Goal: Task Accomplishment & Management: Use online tool/utility

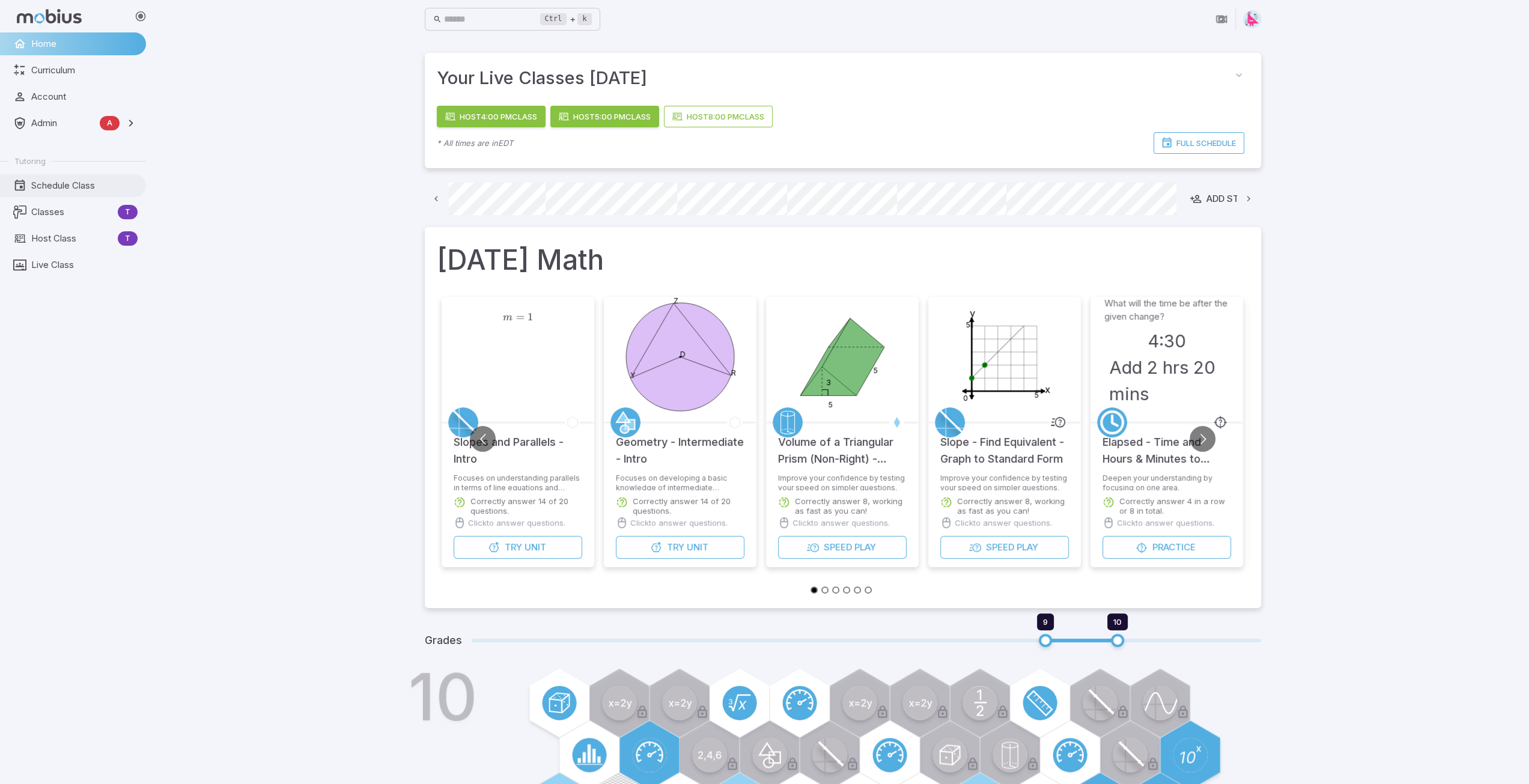
click at [49, 185] on span "Schedule Class" at bounding box center [84, 185] width 106 height 13
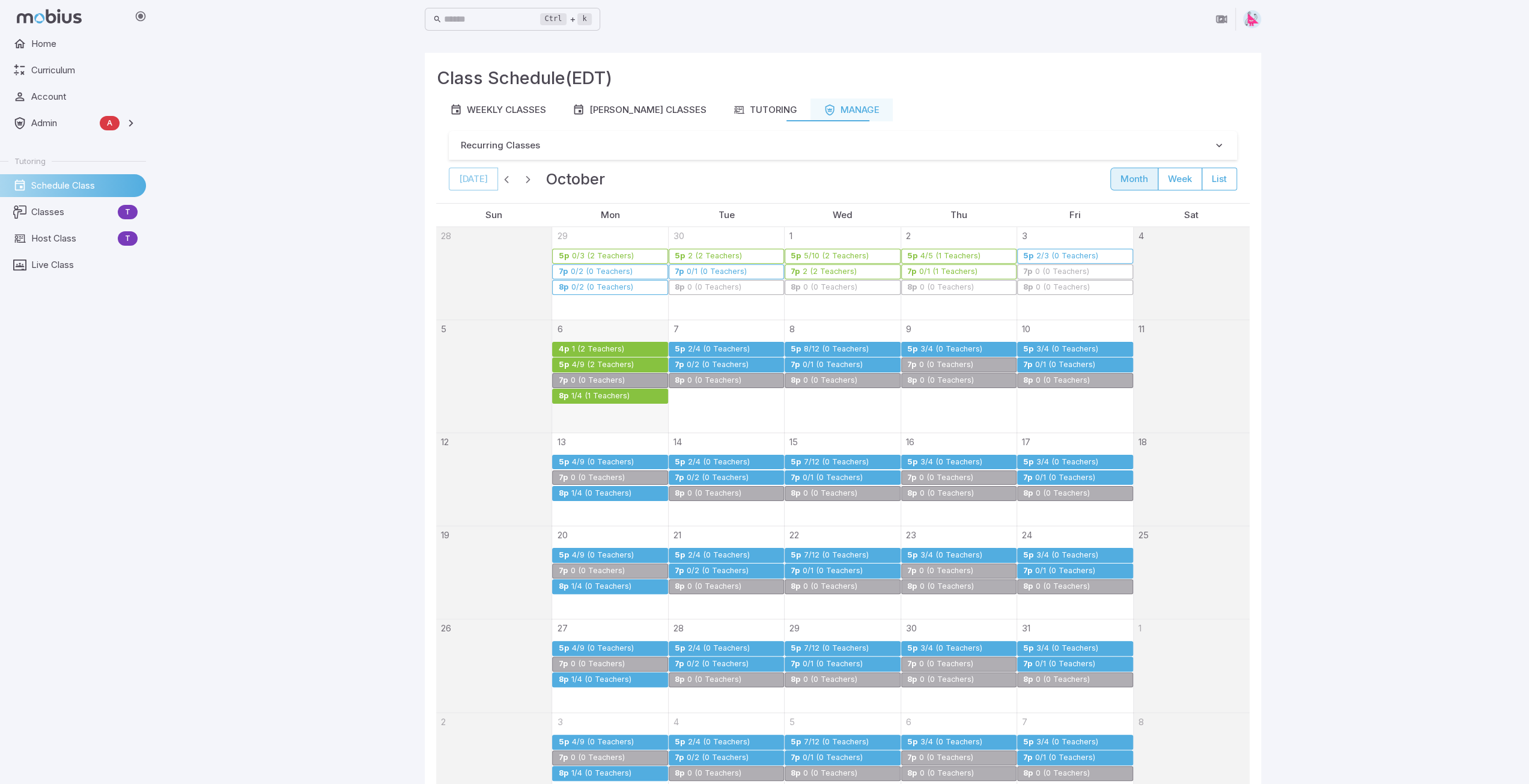
click at [600, 392] on div "1/4 (1 Teachers)" at bounding box center [600, 396] width 60 height 9
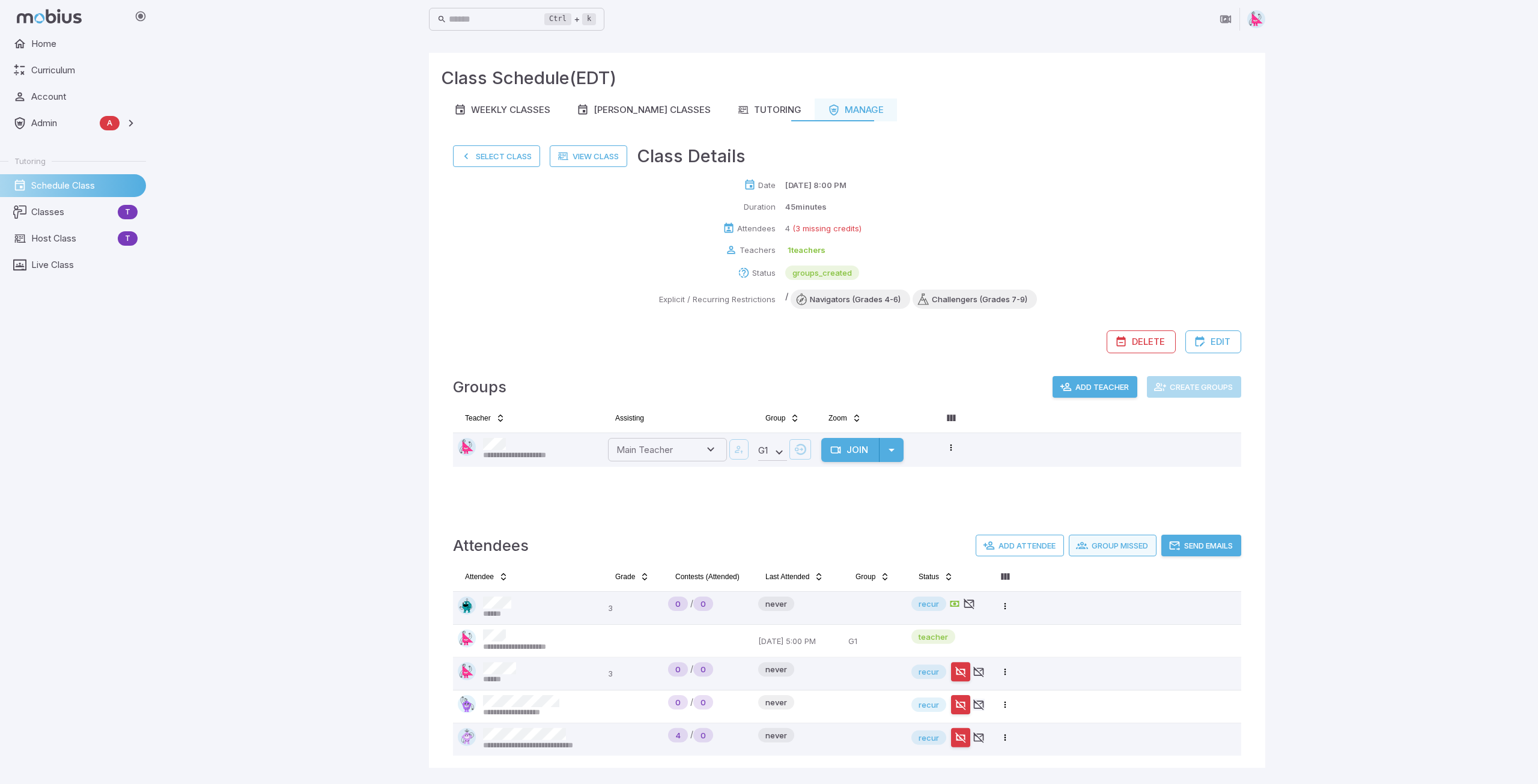
click at [1111, 546] on button "Group Missed" at bounding box center [1112, 545] width 88 height 22
click at [1218, 544] on button "Send Emails" at bounding box center [1202, 545] width 80 height 22
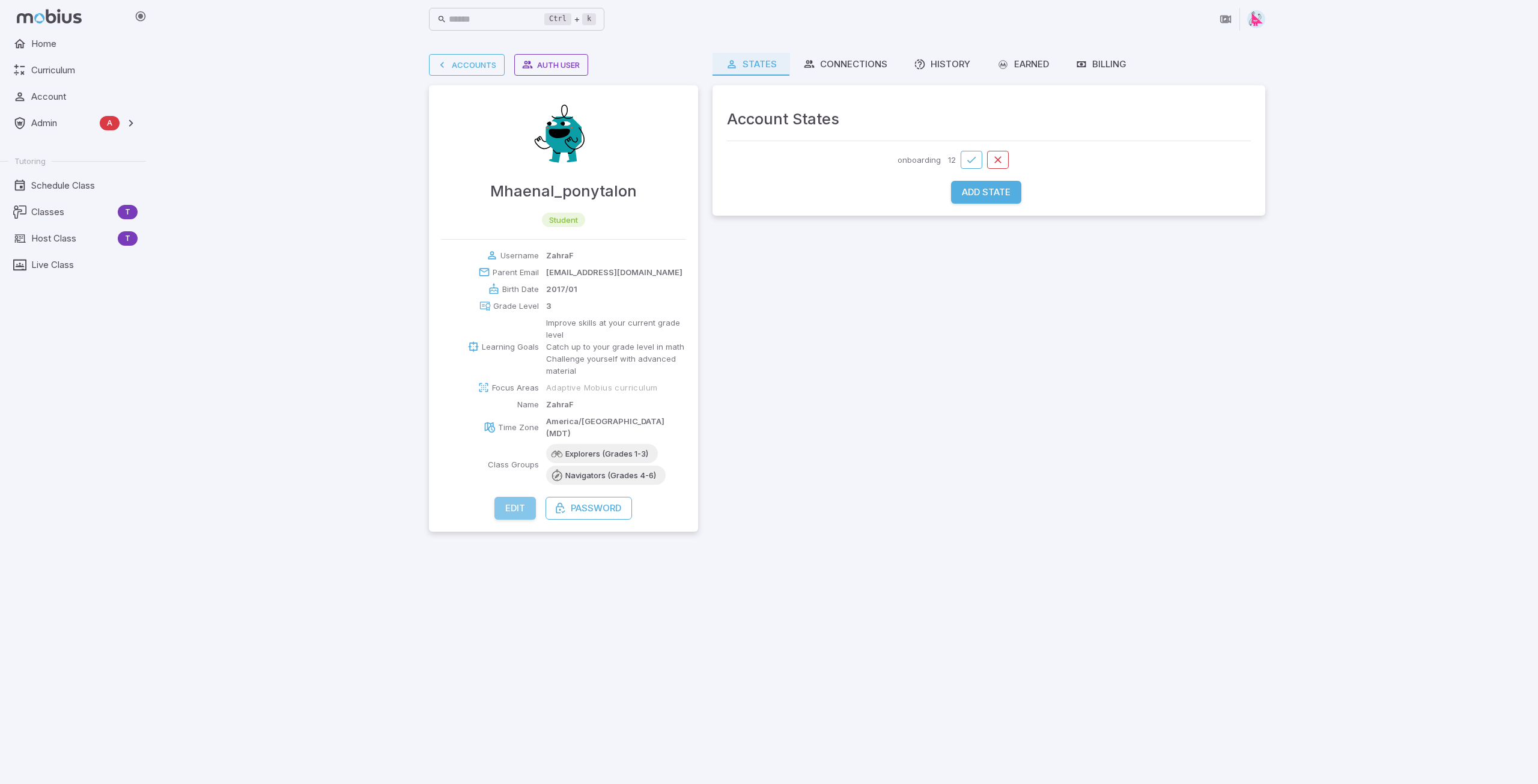
click at [522, 497] on button "Edit" at bounding box center [515, 508] width 42 height 23
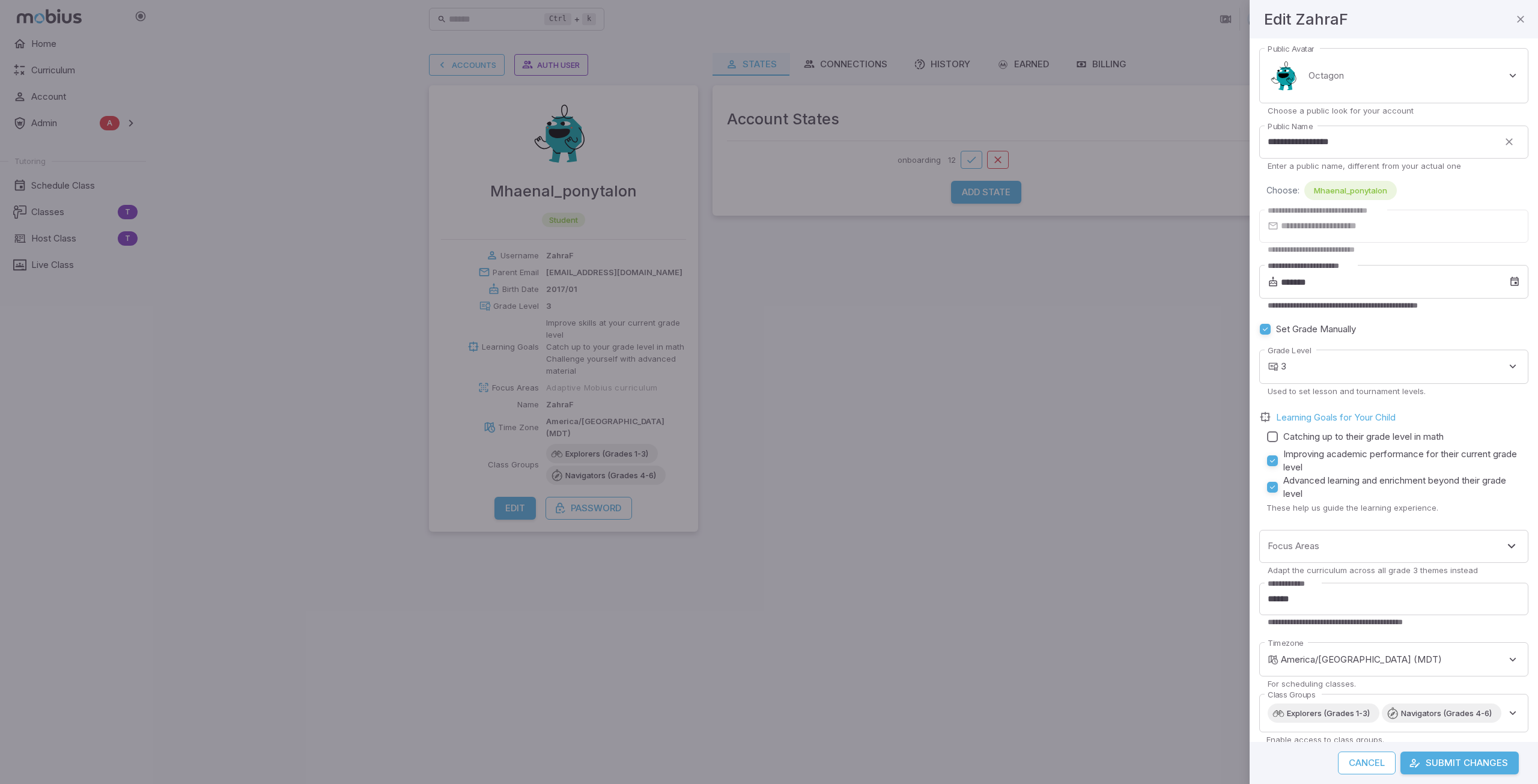
click at [1461, 762] on button "Submit Changes" at bounding box center [1460, 763] width 118 height 23
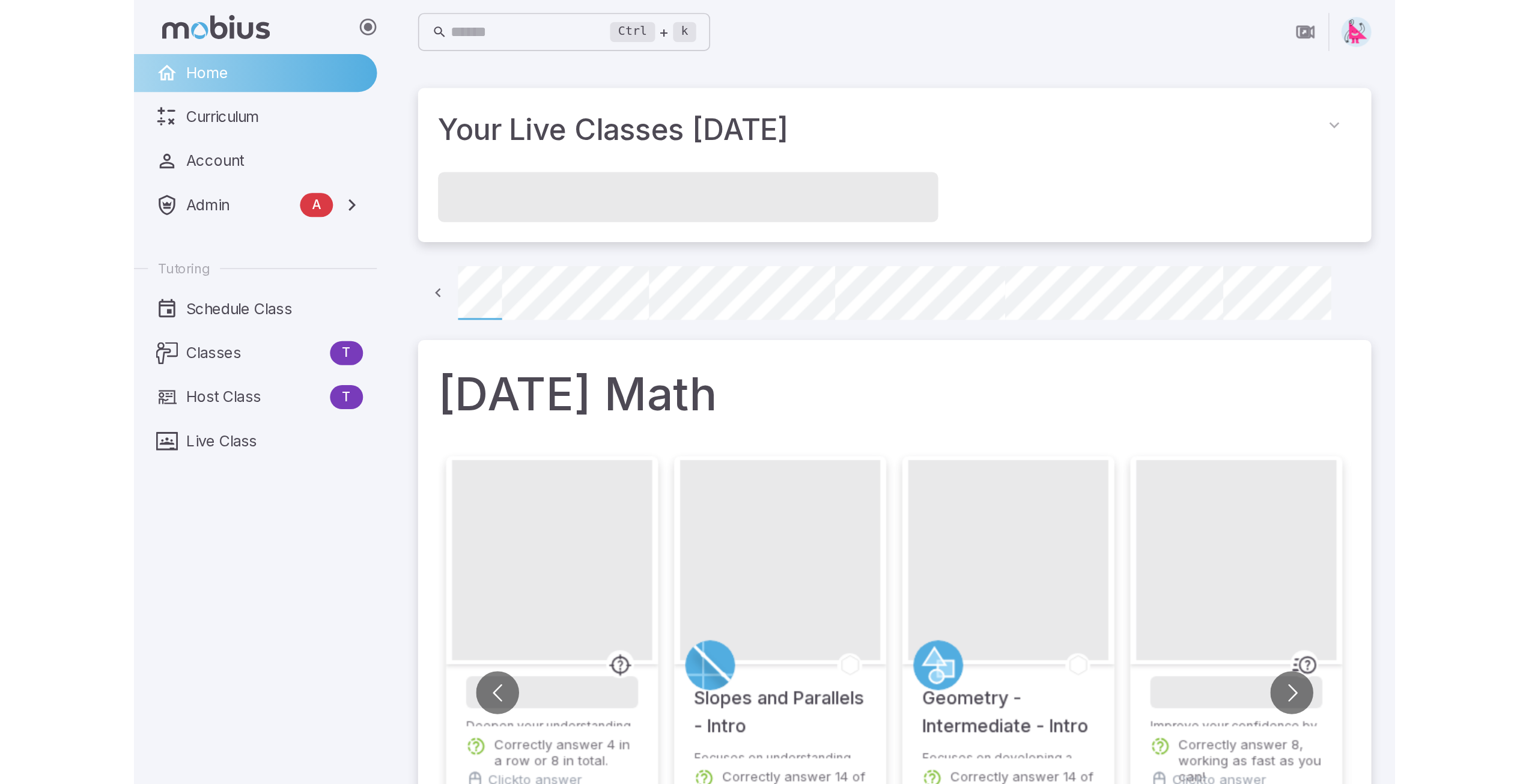
scroll to position [0, 86]
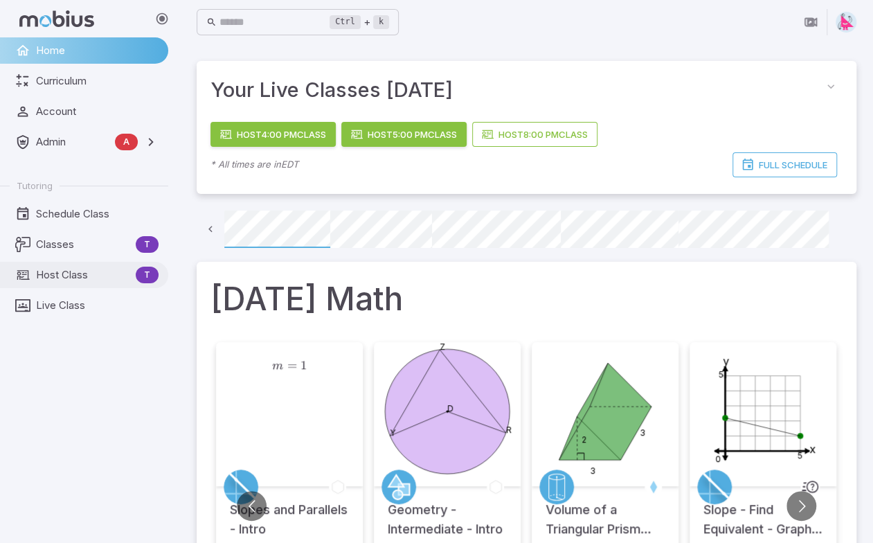
click at [71, 276] on span "Host Class" at bounding box center [83, 274] width 94 height 15
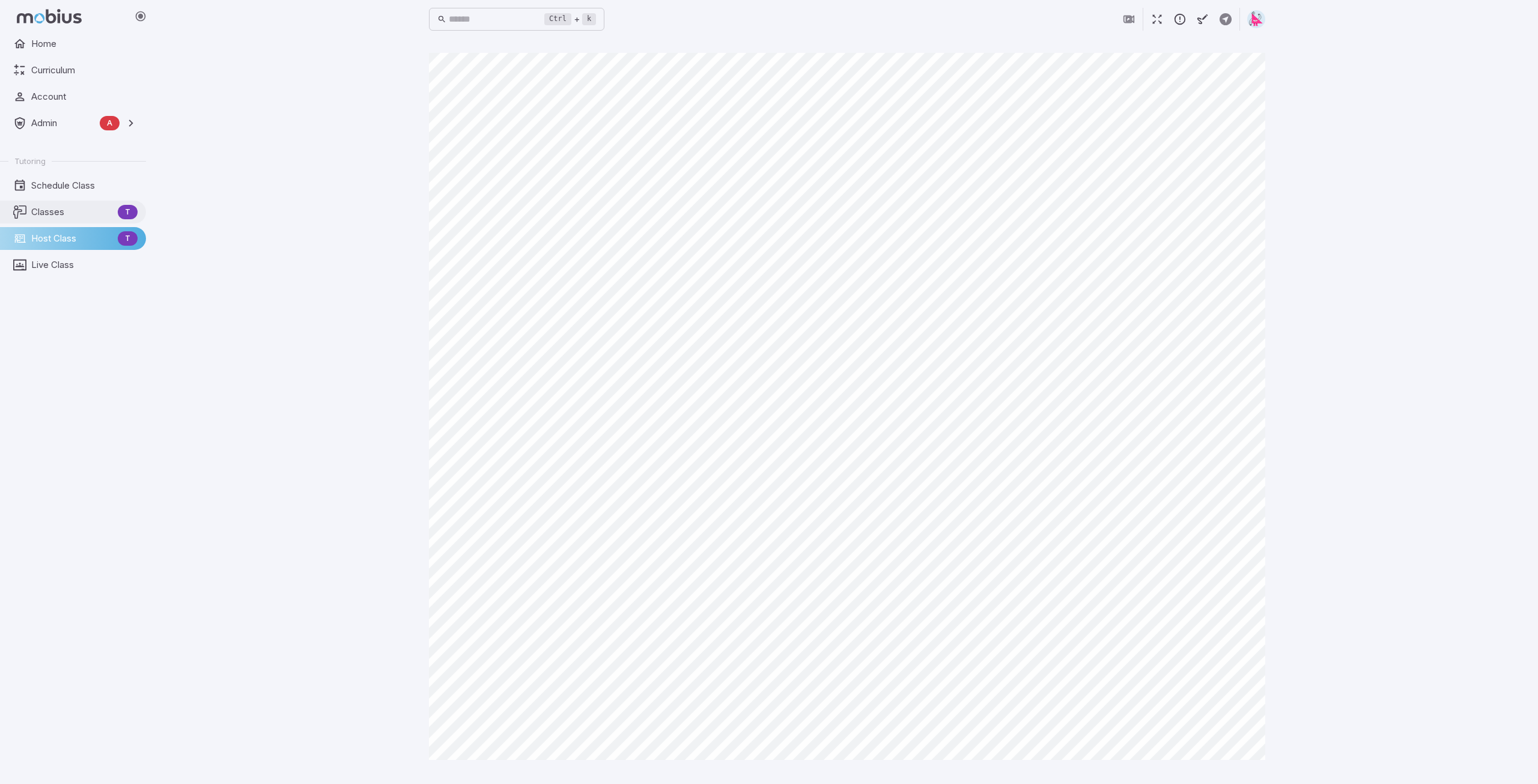
click at [59, 212] on span "Classes" at bounding box center [72, 212] width 82 height 13
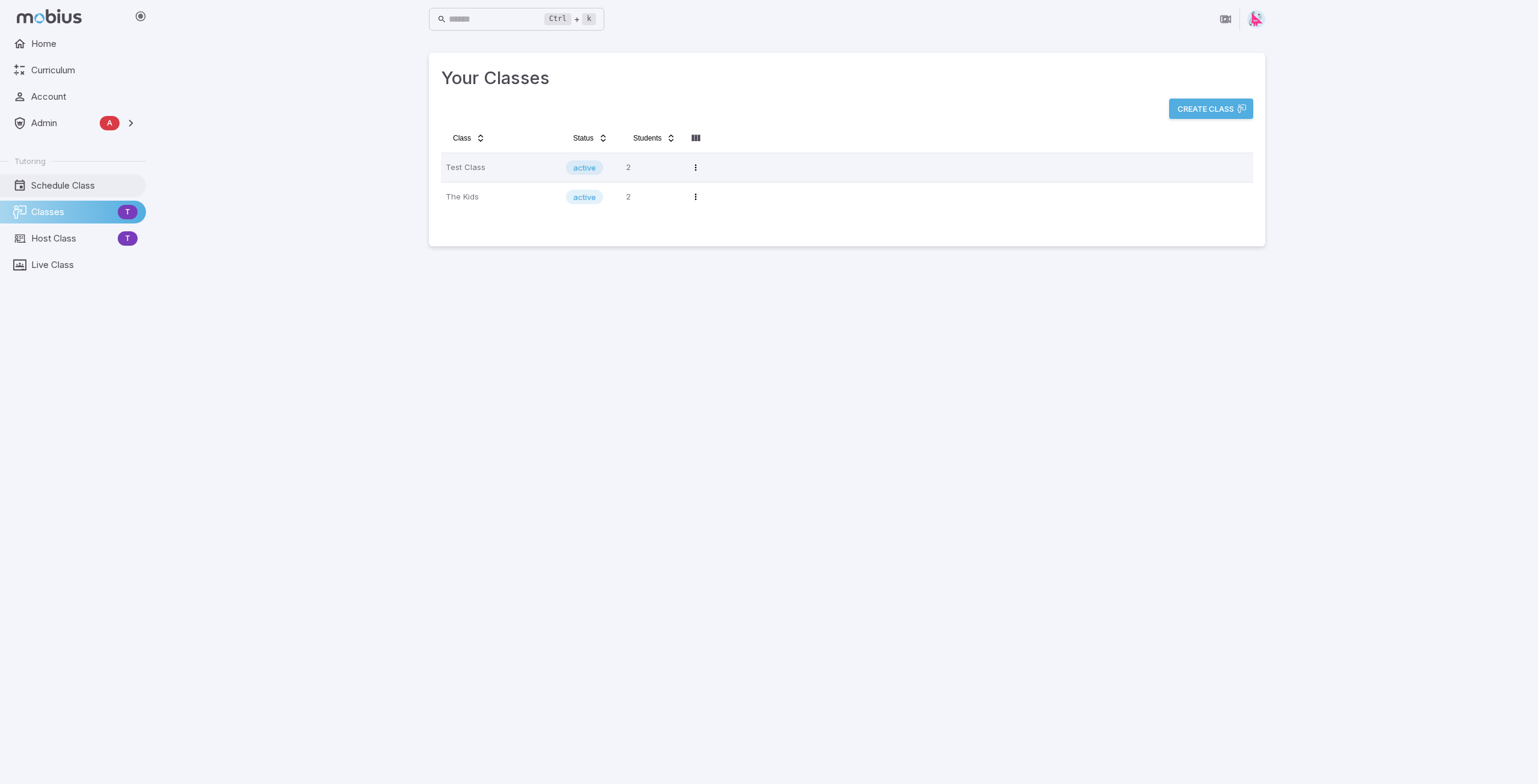
click at [62, 180] on span "Schedule Class" at bounding box center [84, 185] width 106 height 13
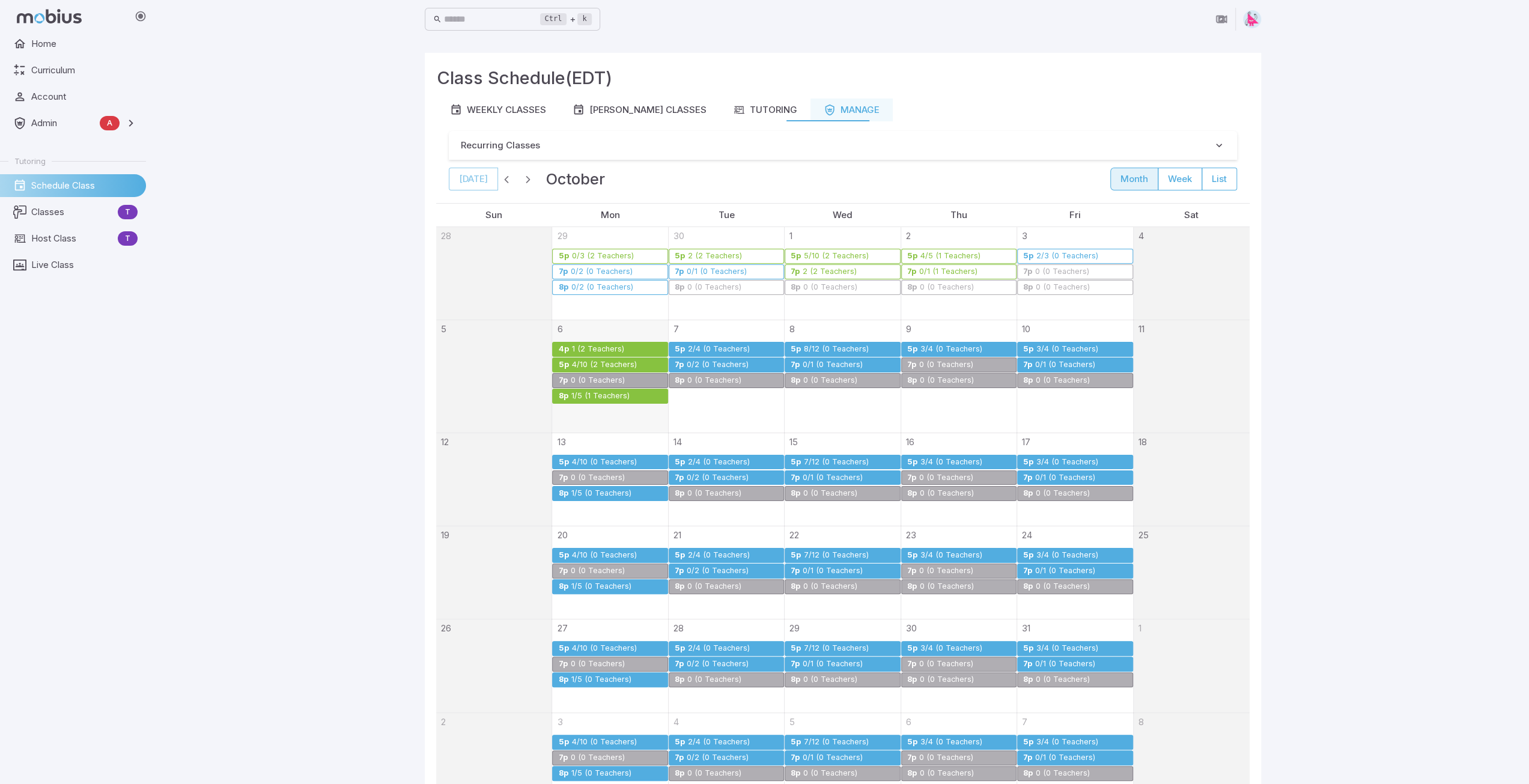
click at [586, 362] on div "4/10 (2 Teachers)" at bounding box center [603, 365] width 66 height 9
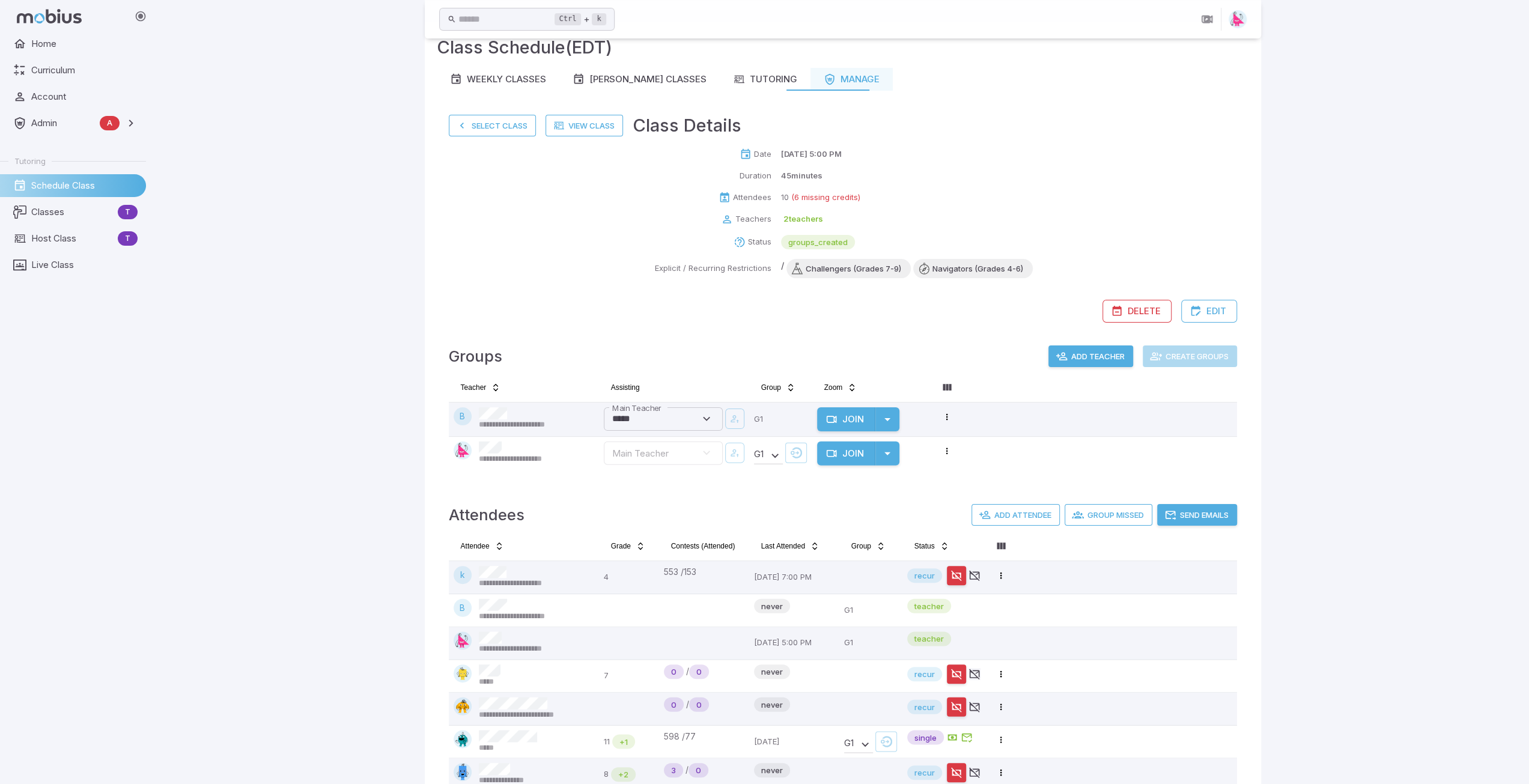
scroll to position [19, 0]
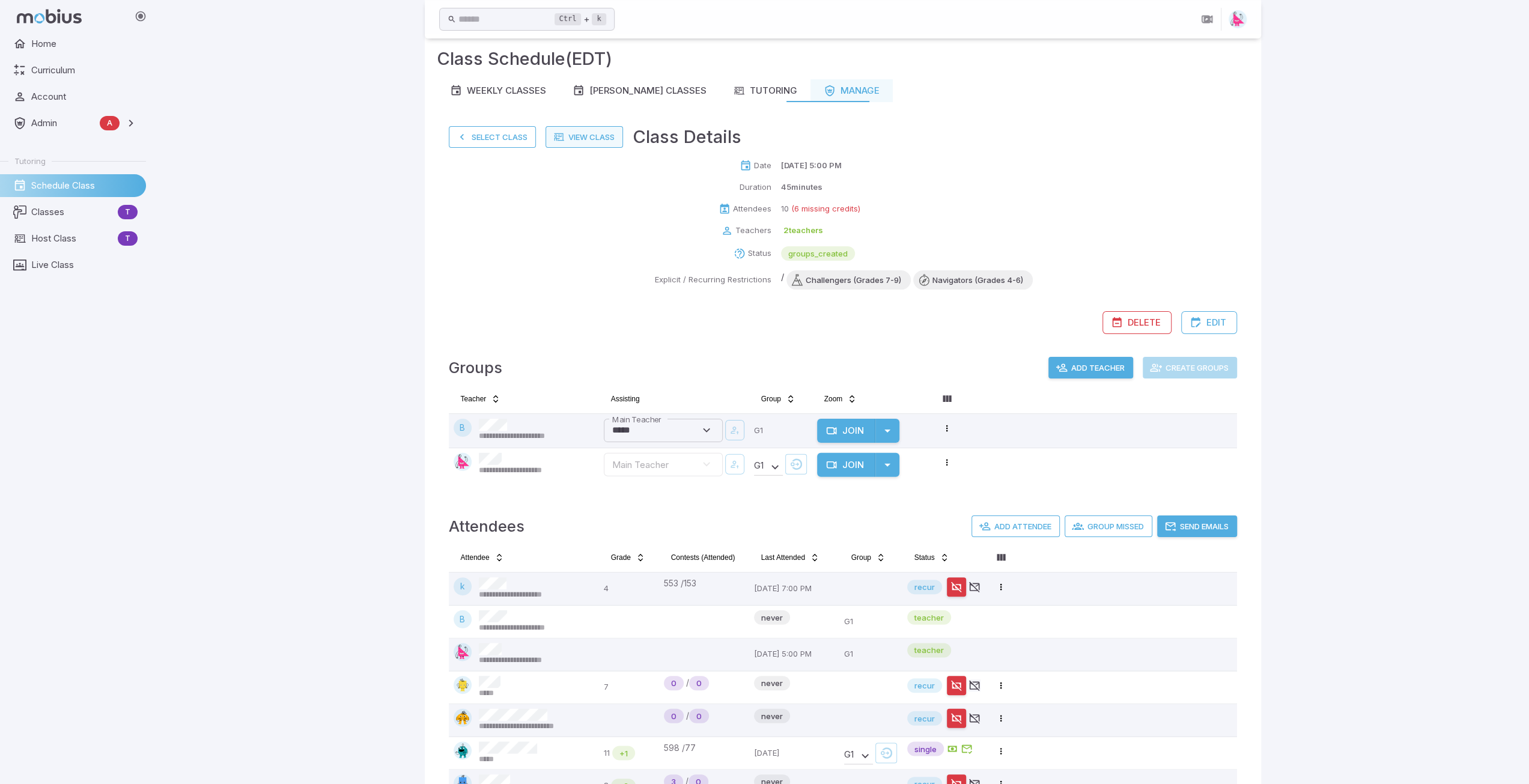
click at [576, 140] on link "View Class" at bounding box center [583, 136] width 77 height 22
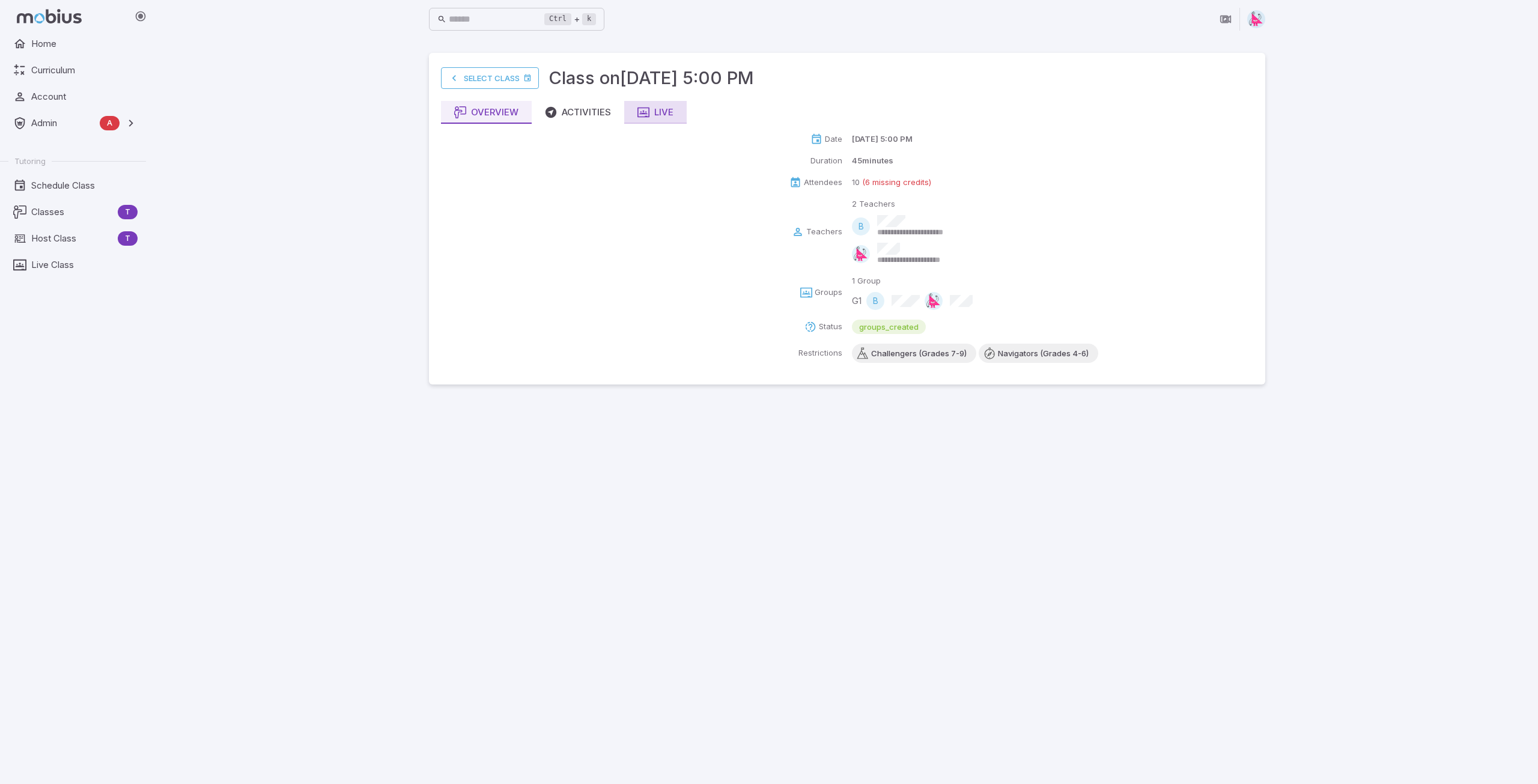
click at [657, 112] on div "Live" at bounding box center [656, 112] width 36 height 13
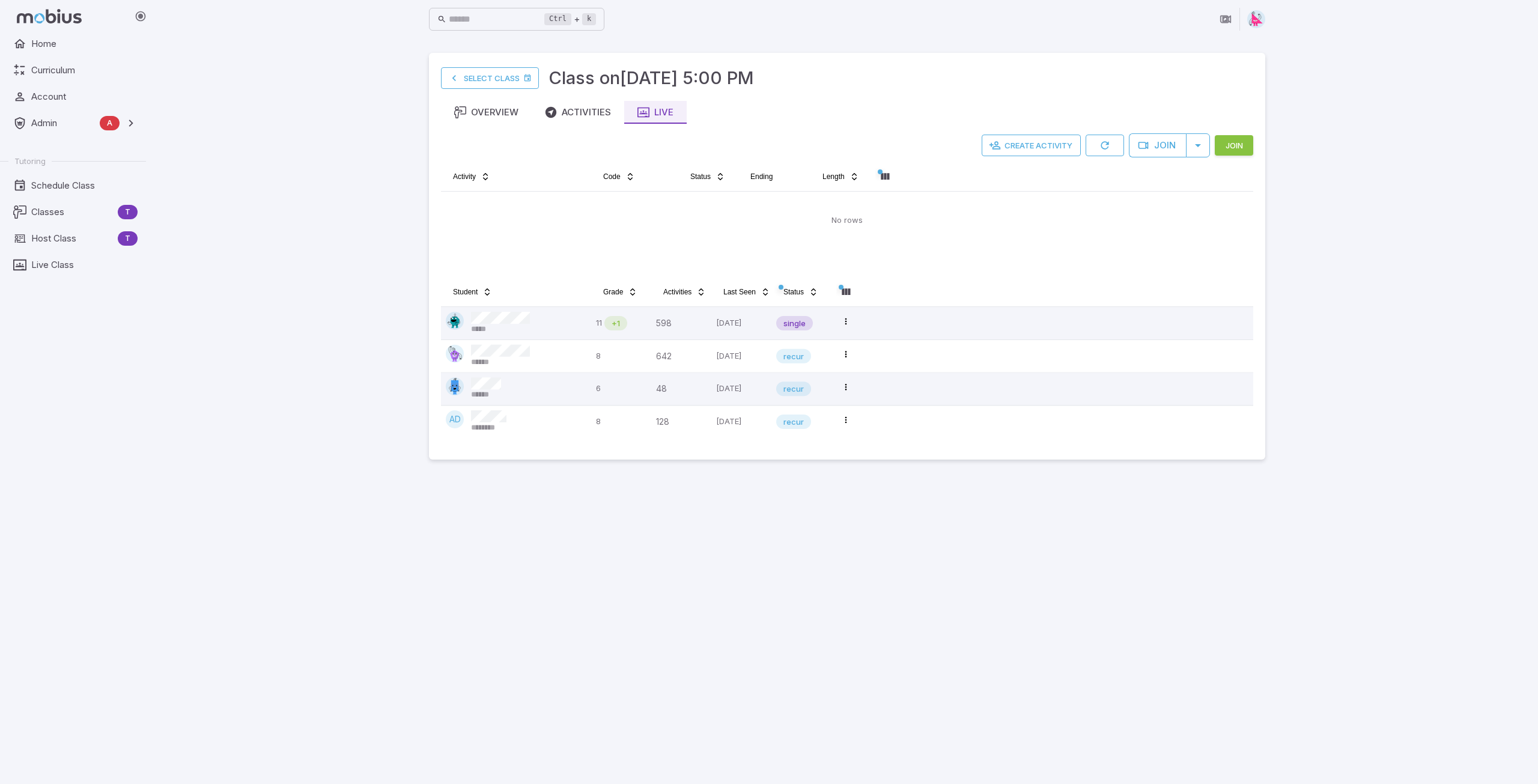
click at [1242, 147] on button "Join" at bounding box center [1234, 146] width 38 height 21
click at [1155, 144] on button "Join" at bounding box center [1157, 146] width 57 height 24
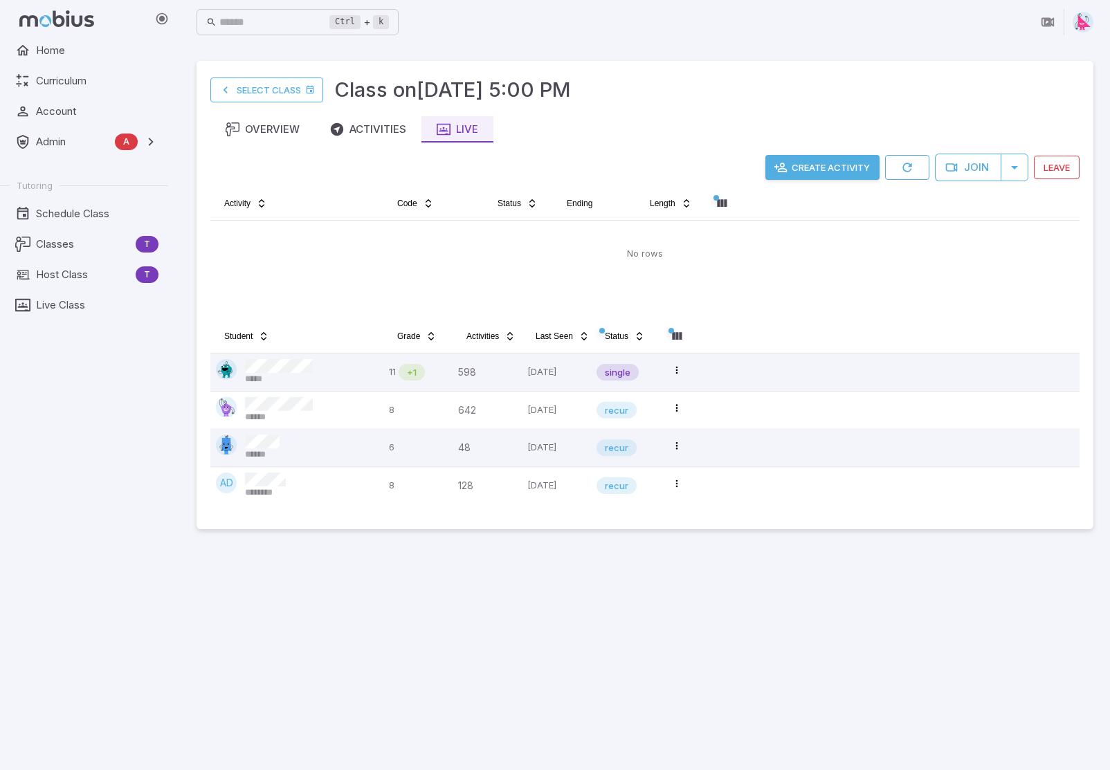
click at [817, 161] on button "Create Activity" at bounding box center [822, 167] width 114 height 25
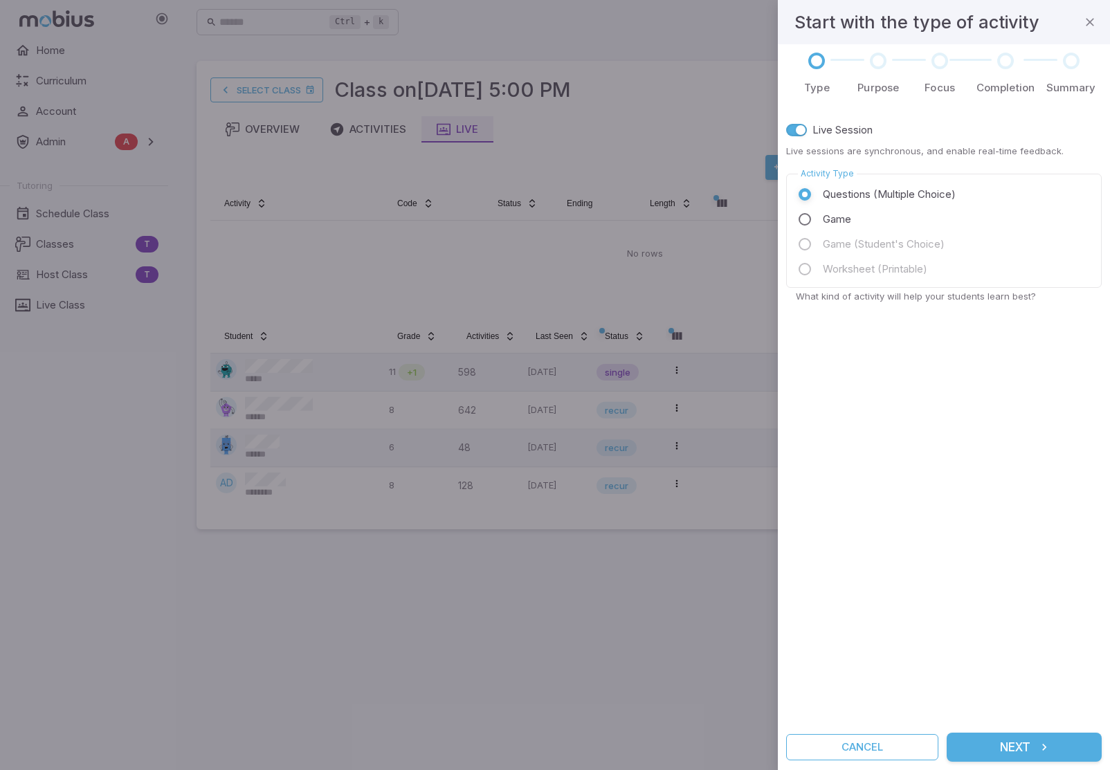
click at [1012, 746] on button "Next" at bounding box center [1024, 747] width 155 height 29
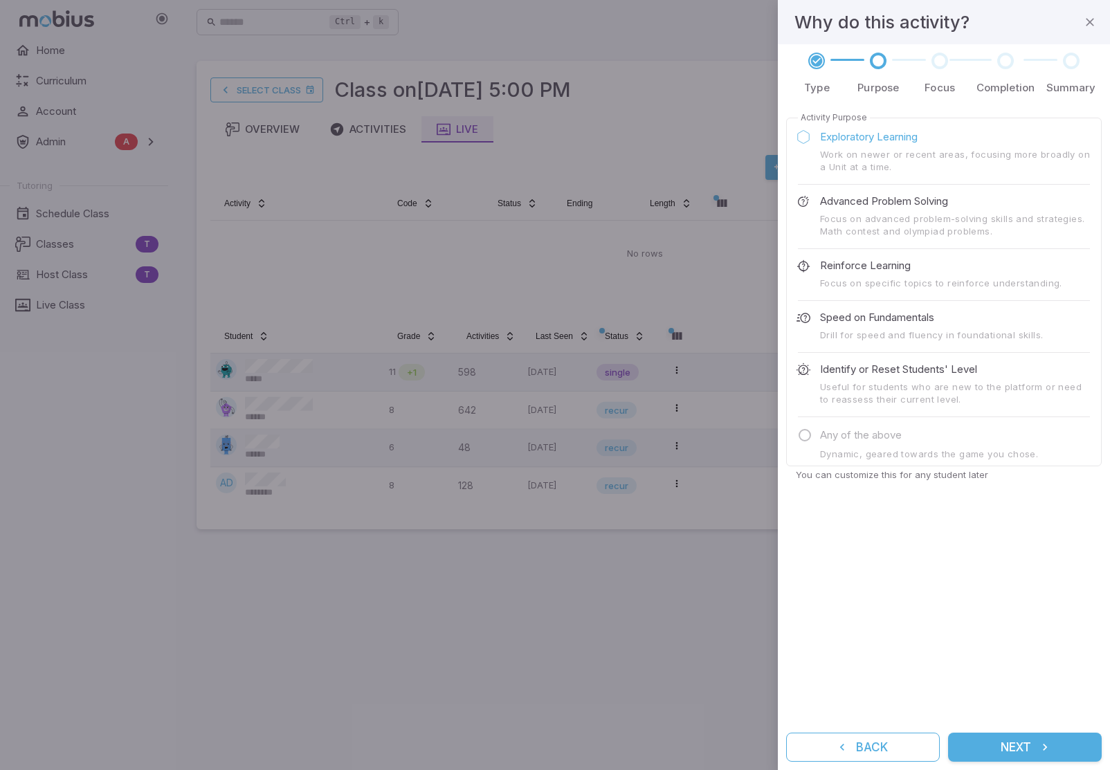
click at [1012, 749] on button "Next" at bounding box center [1025, 747] width 154 height 29
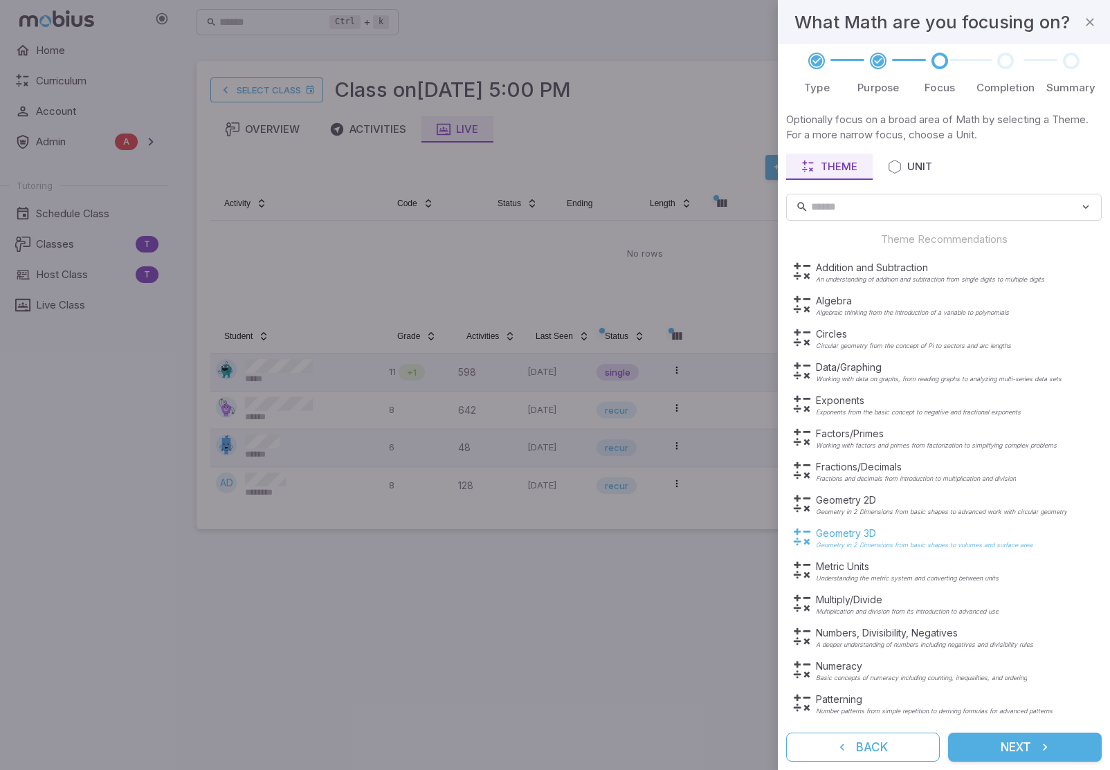
click at [876, 542] on p "Geometry in 2 Dimensions from basic shapes to volumes and surface area" at bounding box center [924, 545] width 217 height 7
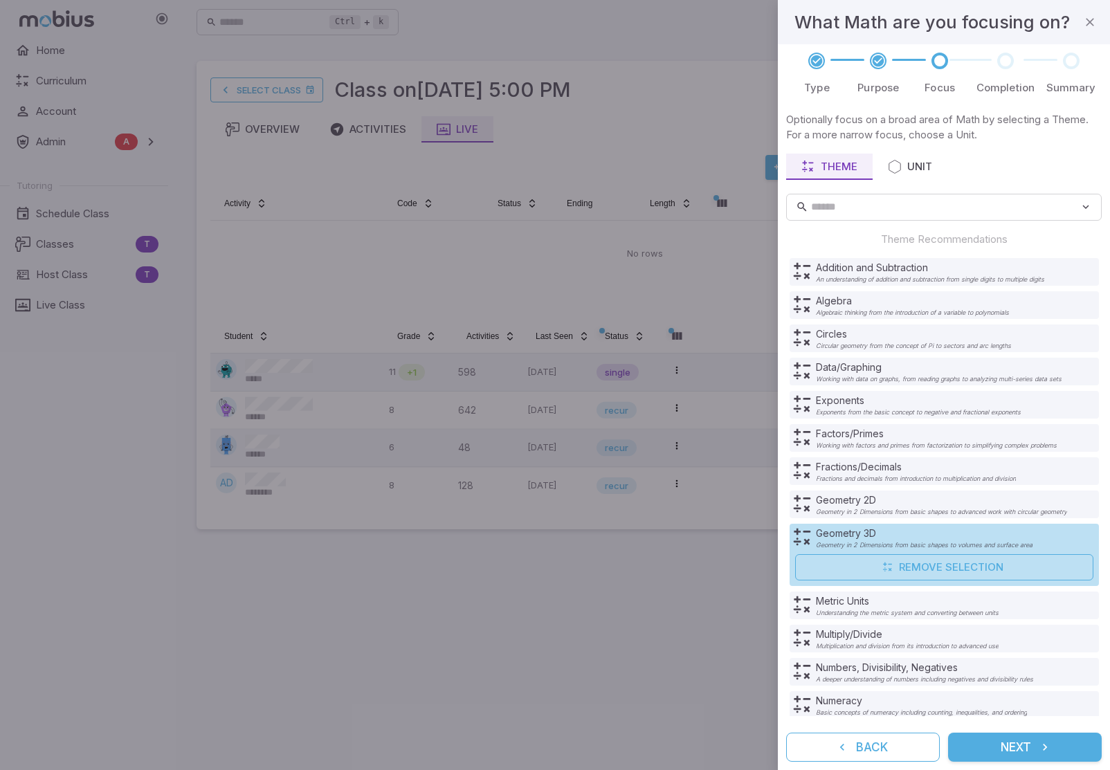
click at [1046, 746] on icon "submit" at bounding box center [1045, 747] width 14 height 14
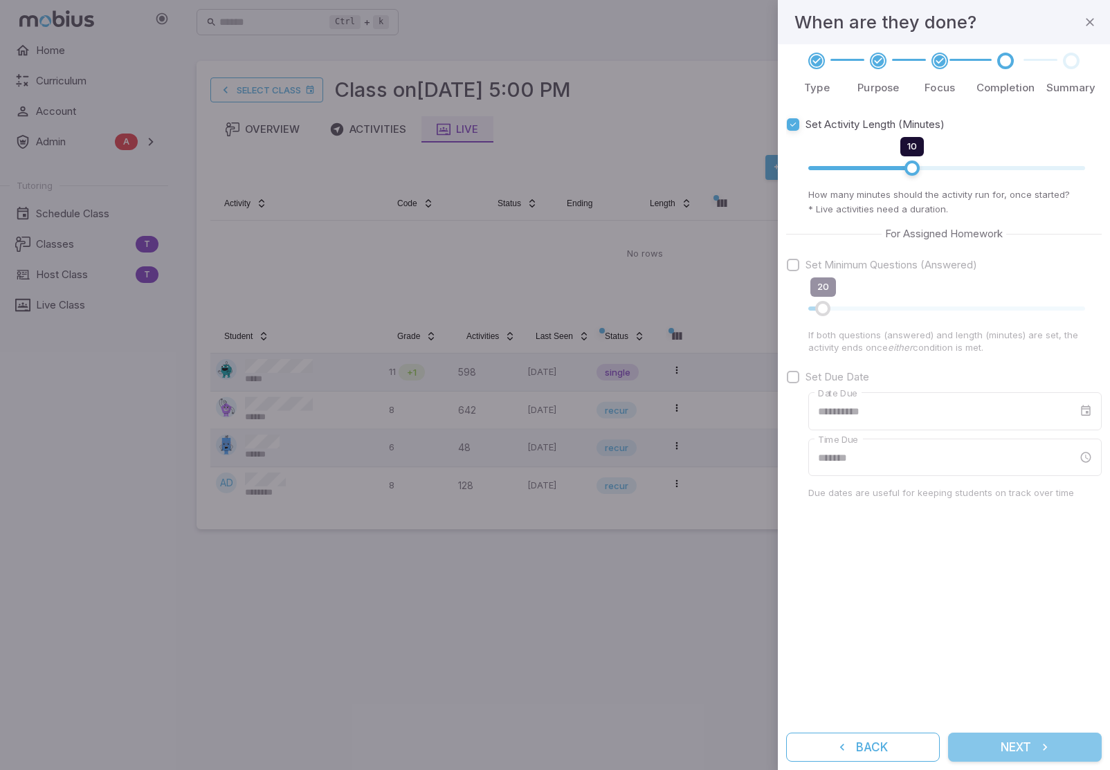
click at [1020, 742] on button "Next" at bounding box center [1025, 747] width 154 height 29
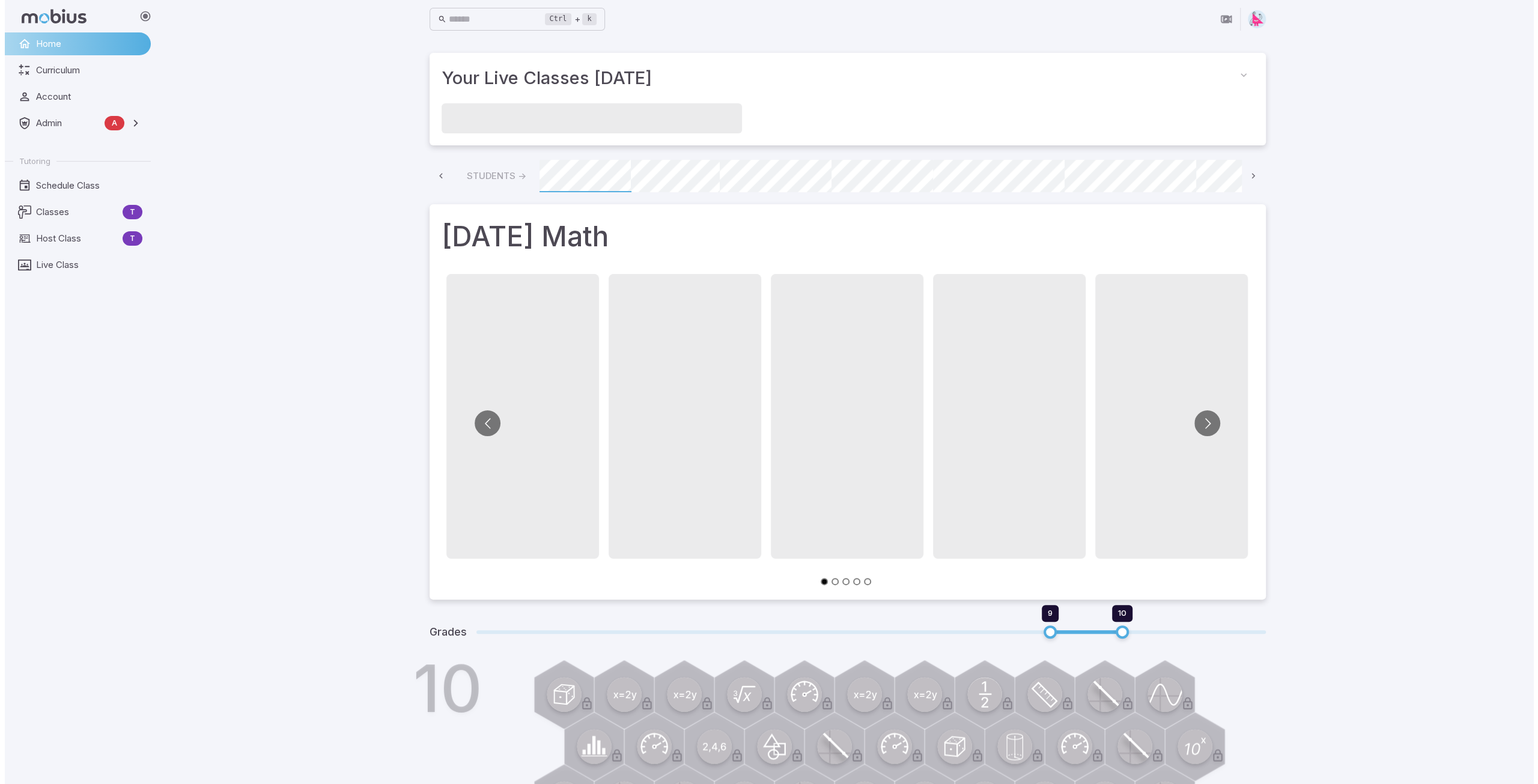
scroll to position [0, 646]
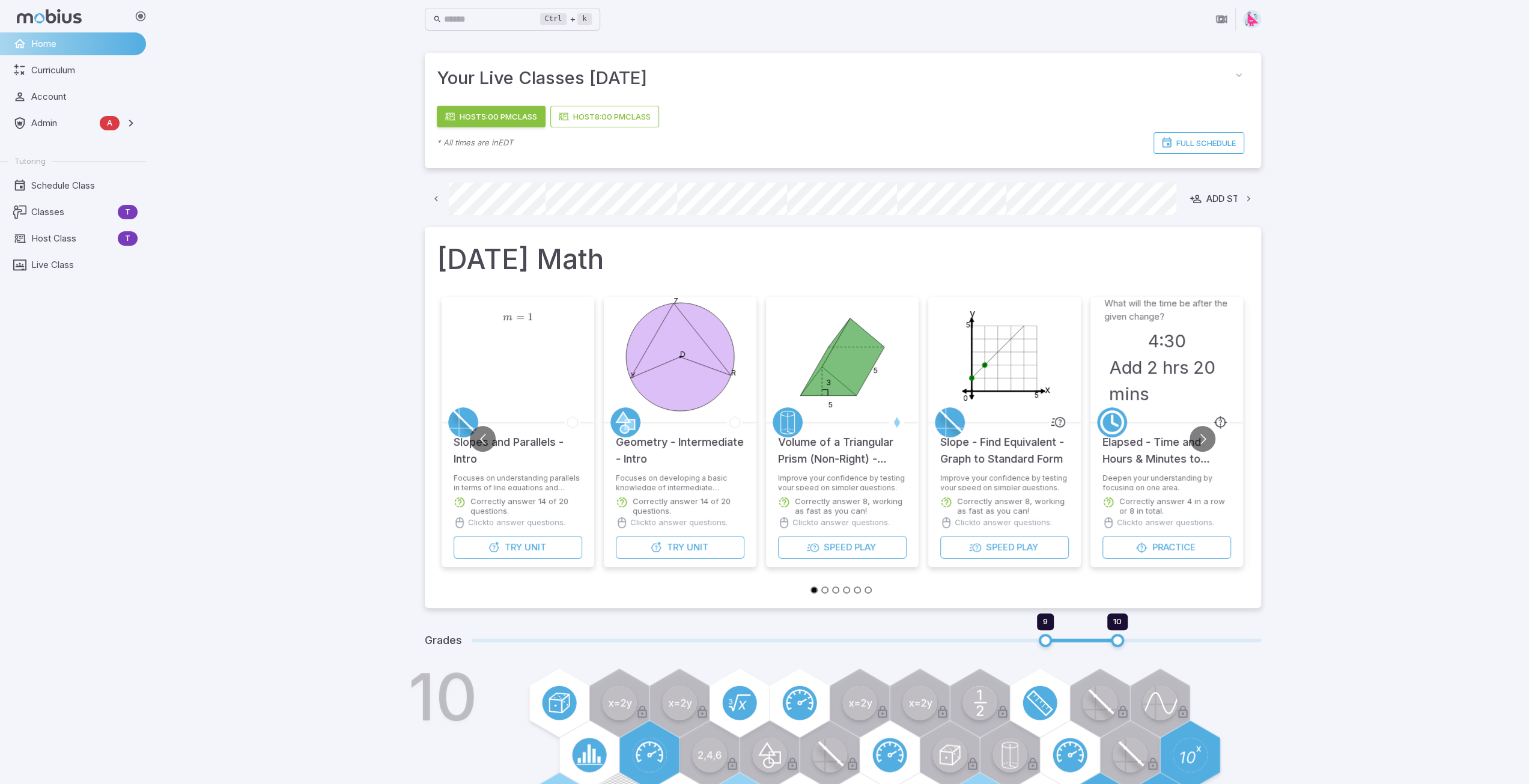
click at [489, 115] on link "Host 5:00 PM Class" at bounding box center [491, 116] width 109 height 22
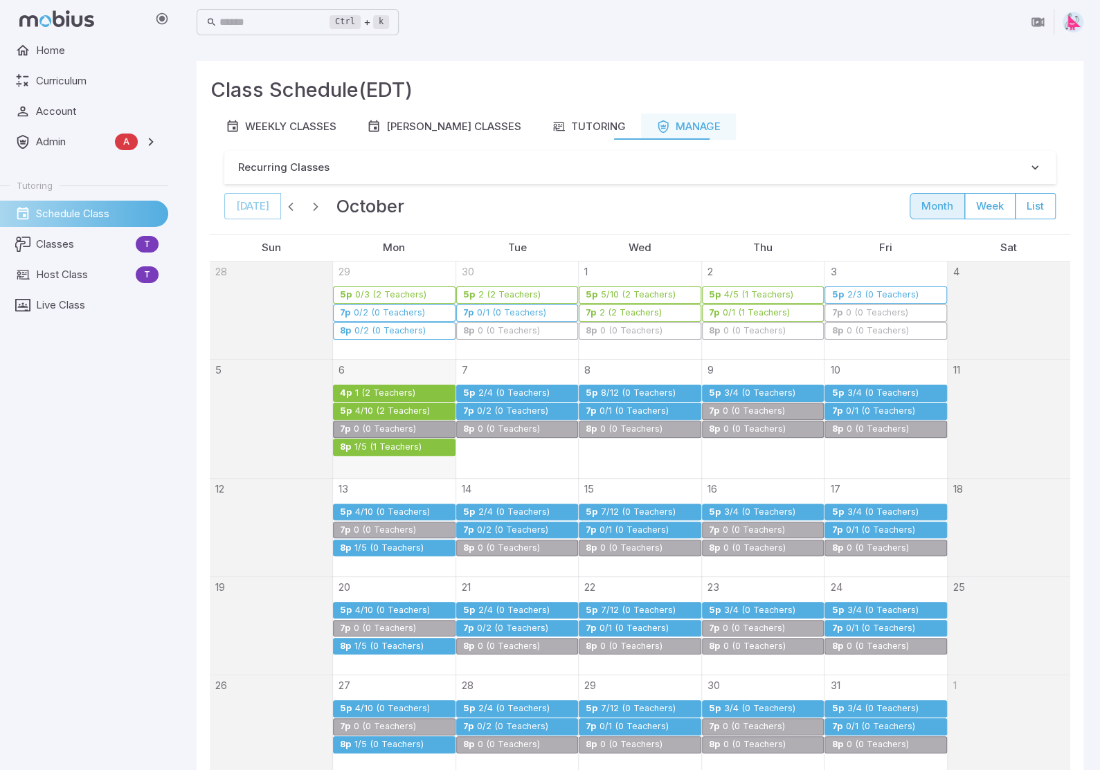
click at [385, 389] on div "1 (2 Teachers)" at bounding box center [385, 393] width 62 height 10
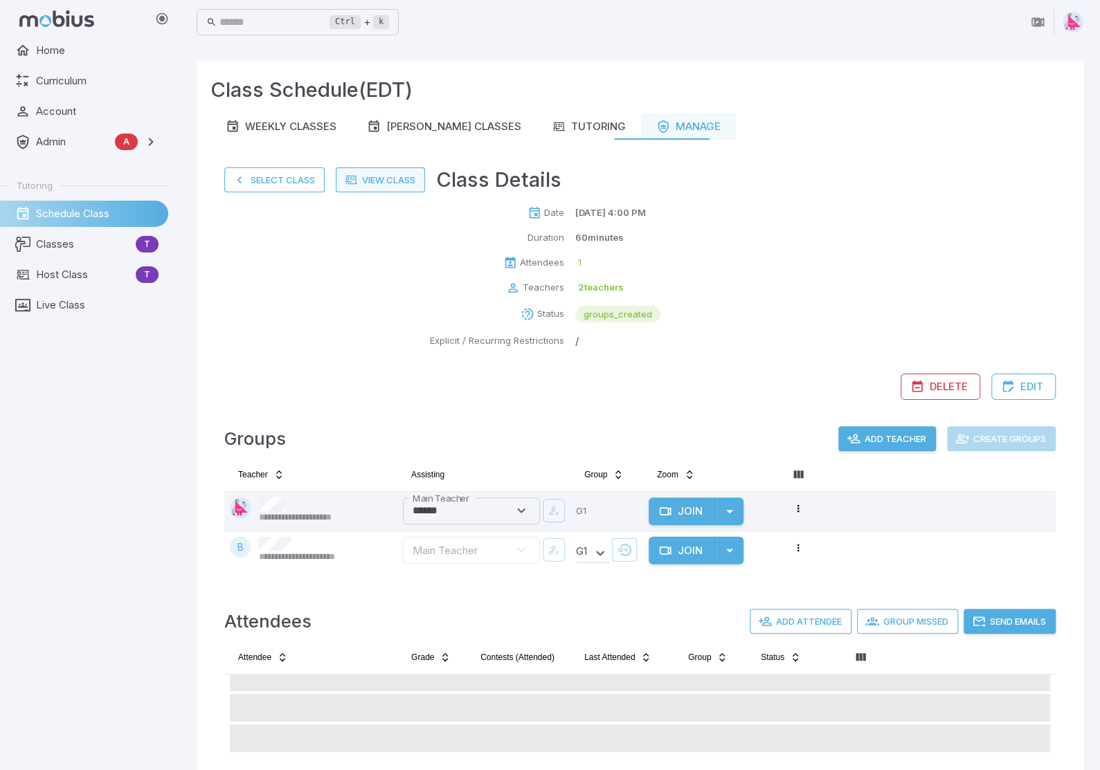
click at [381, 175] on link "View Class" at bounding box center [380, 179] width 89 height 25
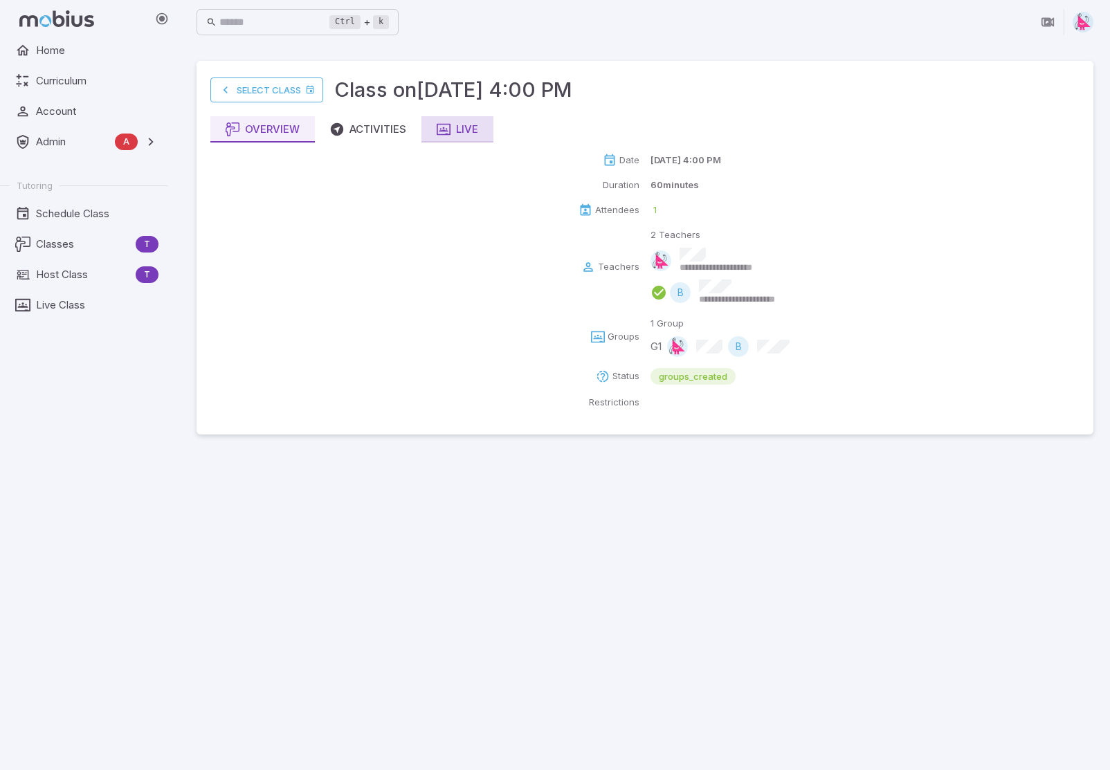
click at [462, 139] on button "Live" at bounding box center [457, 129] width 72 height 26
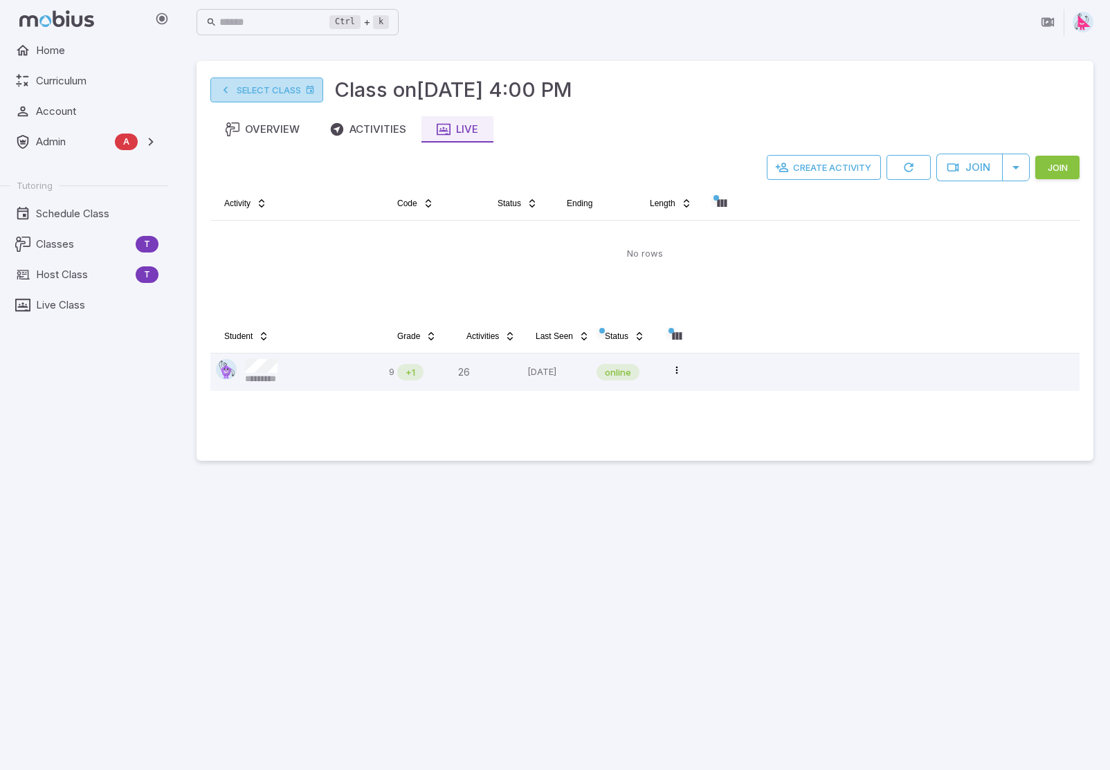
click at [266, 89] on link "Select Class" at bounding box center [266, 90] width 113 height 25
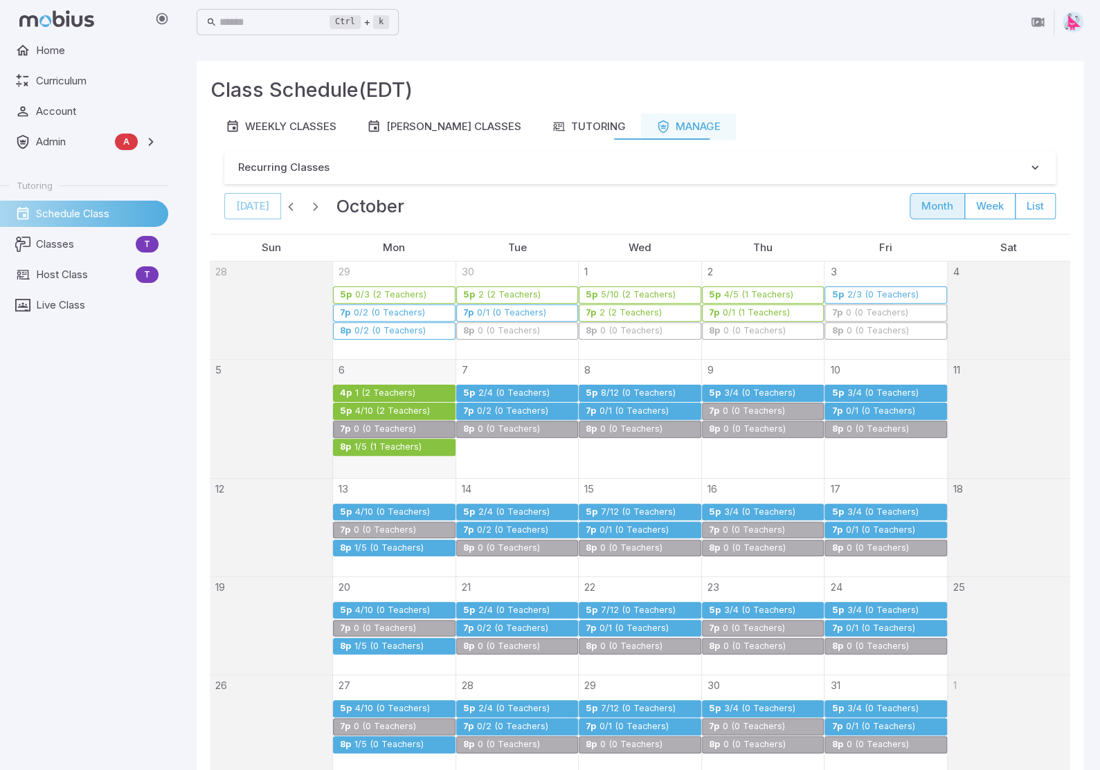
click at [382, 408] on div "4/10 (2 Teachers)" at bounding box center [392, 411] width 76 height 10
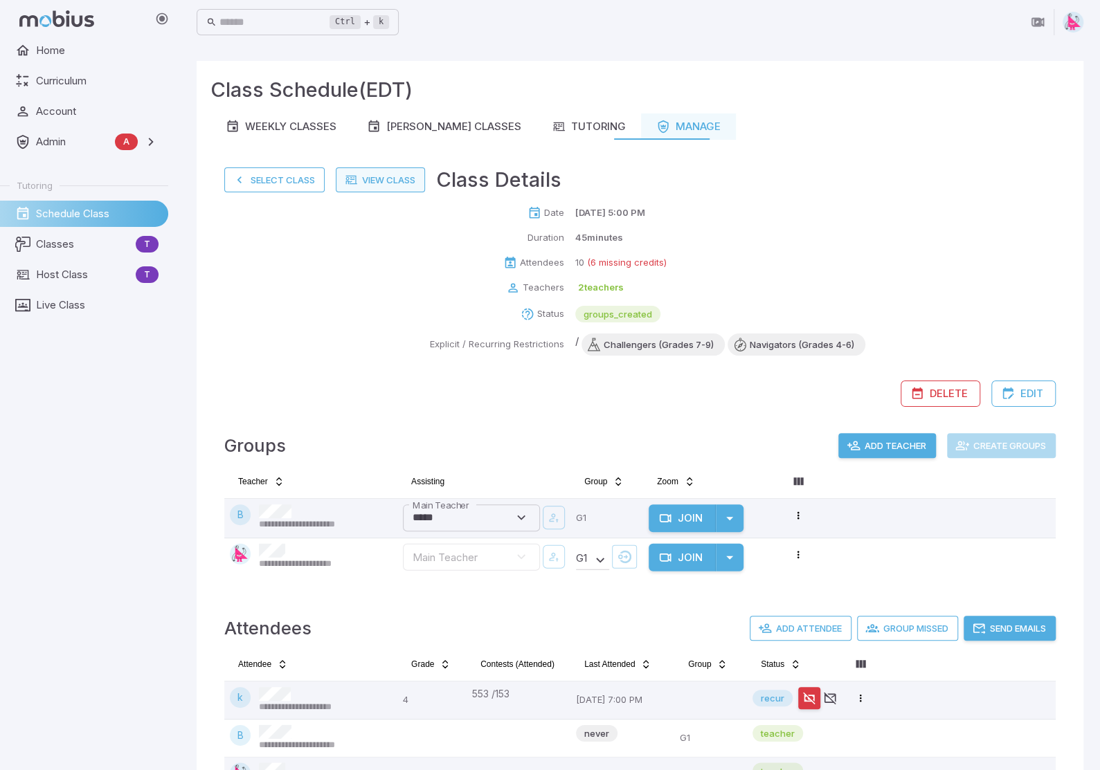
click at [372, 183] on link "View Class" at bounding box center [380, 179] width 89 height 25
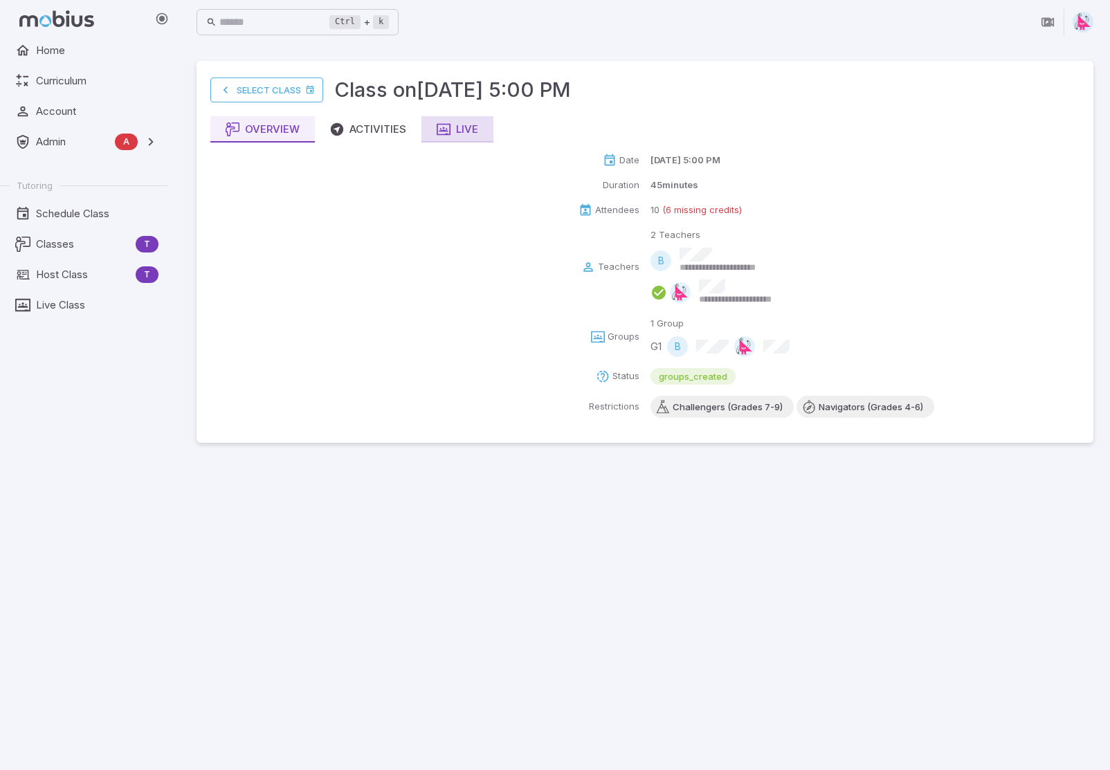
click at [473, 127] on div "Live" at bounding box center [458, 129] width 42 height 15
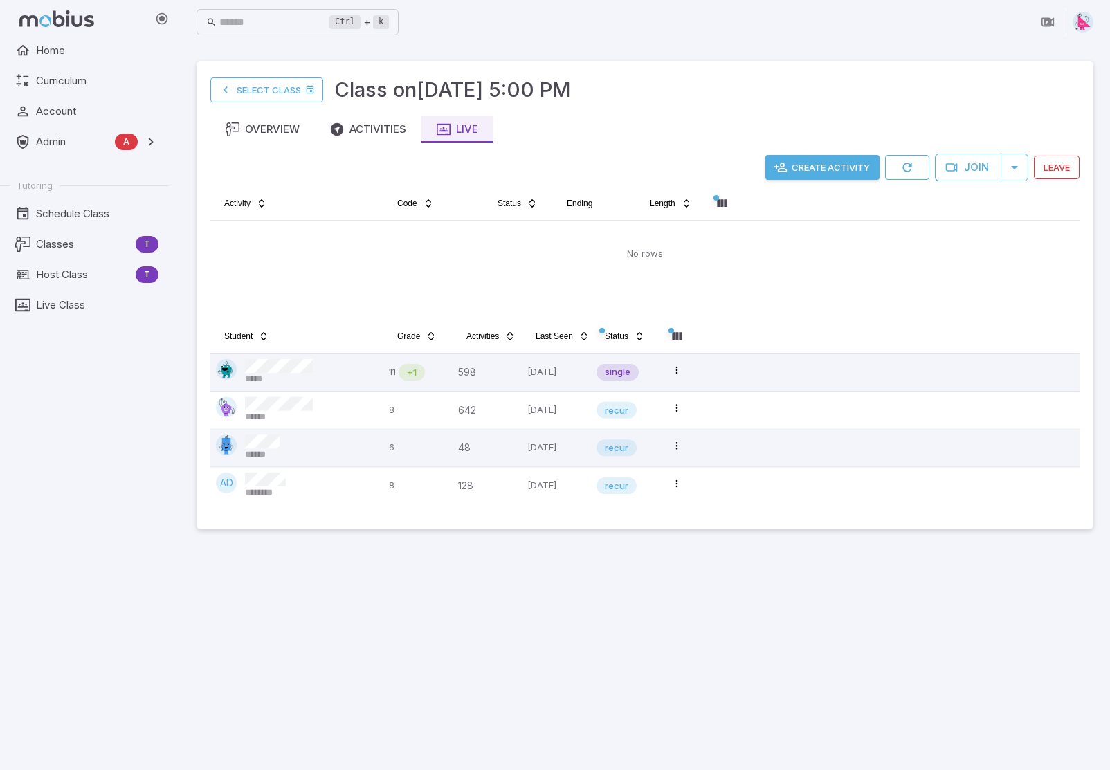
click at [792, 168] on button "Create Activity" at bounding box center [822, 167] width 114 height 25
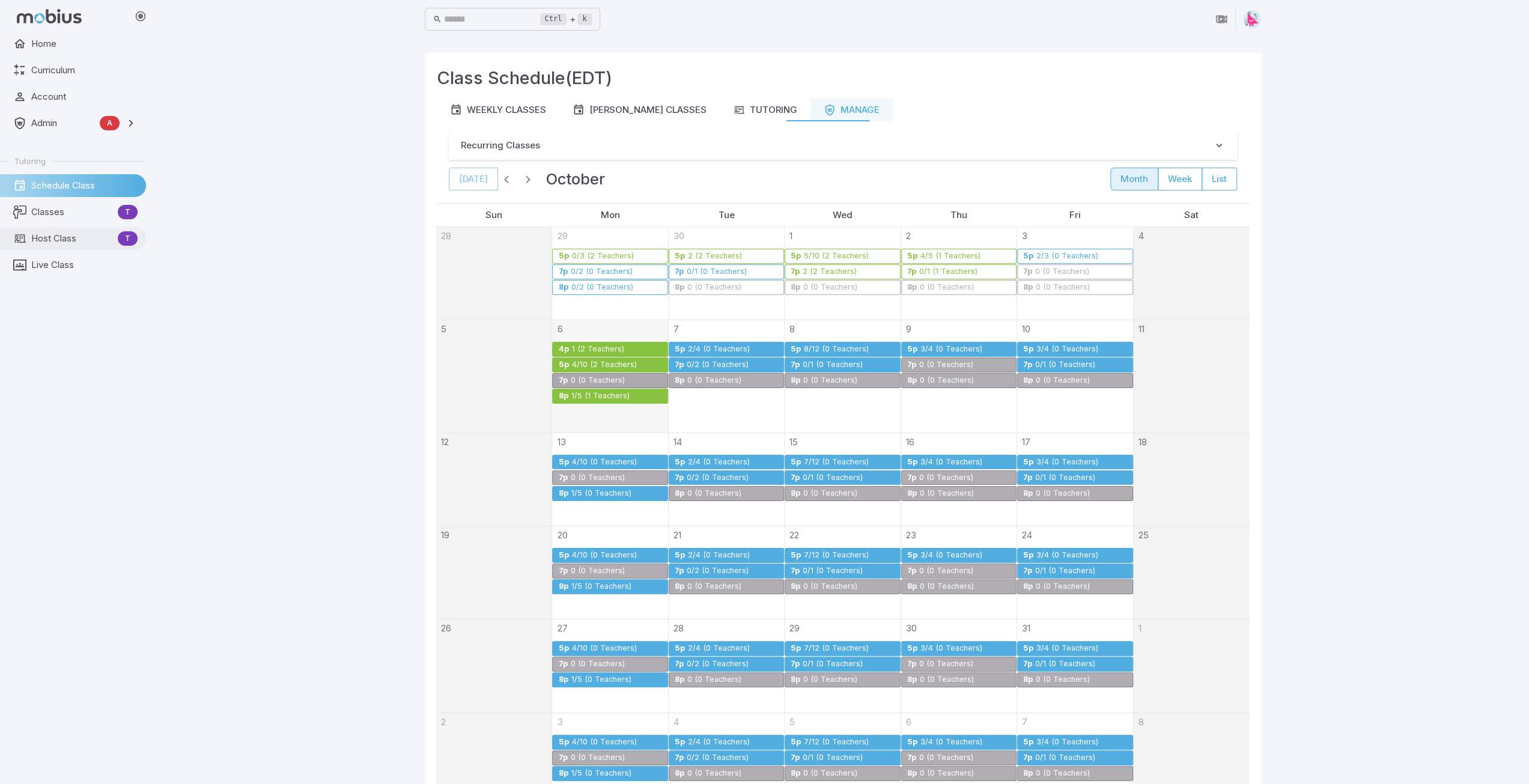
click at [51, 240] on span "Host Class" at bounding box center [72, 238] width 82 height 13
